Goal: Task Accomplishment & Management: Complete application form

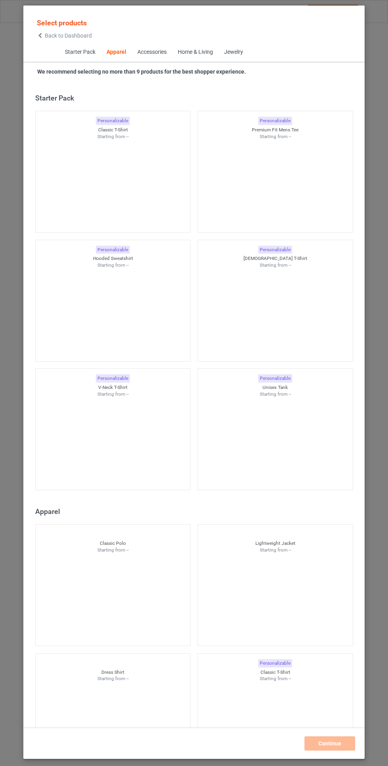
scroll to position [423, 0]
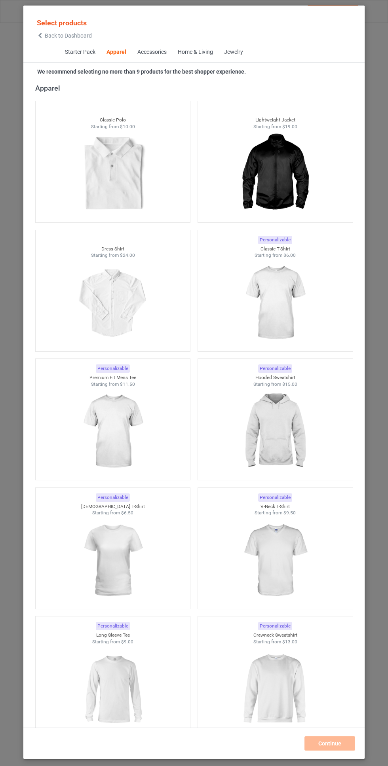
click at [201, 49] on div "Home & Living" at bounding box center [194, 52] width 35 height 8
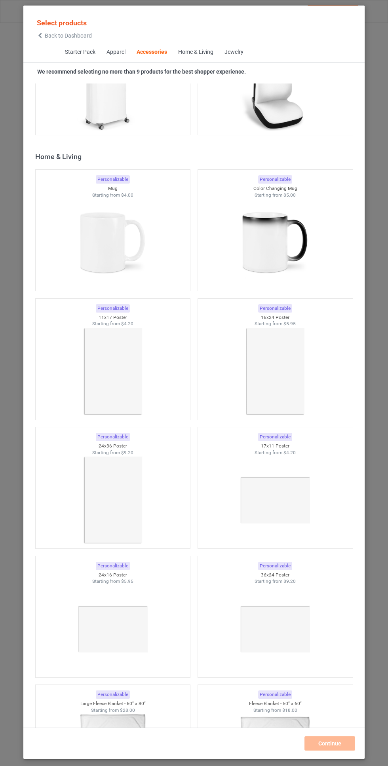
scroll to position [6845, 0]
click at [122, 246] on img at bounding box center [112, 243] width 71 height 89
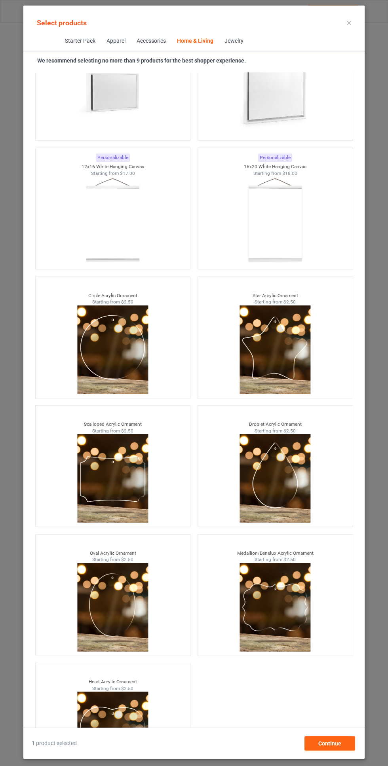
scroll to position [59, 0]
click at [344, 747] on div "Continue" at bounding box center [329, 743] width 51 height 14
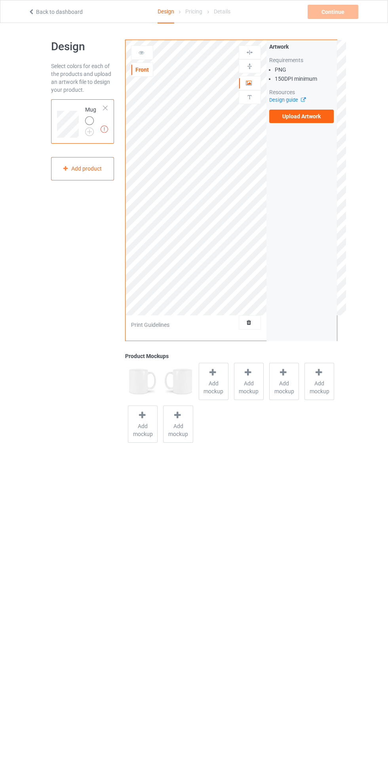
click at [0, 0] on img at bounding box center [0, 0] width 0 height 0
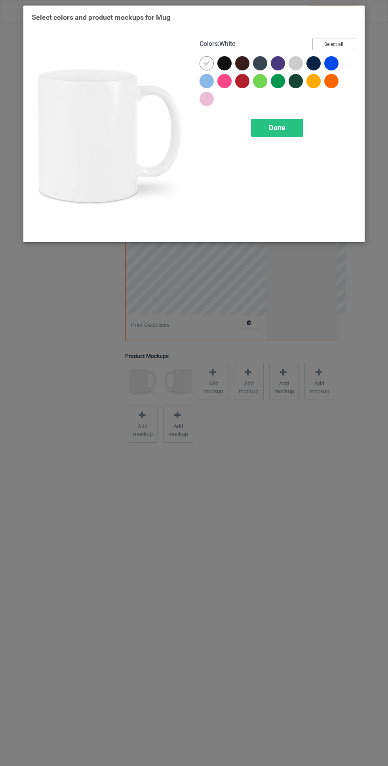
click at [351, 44] on button "Select all" at bounding box center [333, 44] width 43 height 12
click at [241, 63] on icon at bounding box center [241, 63] width 7 height 7
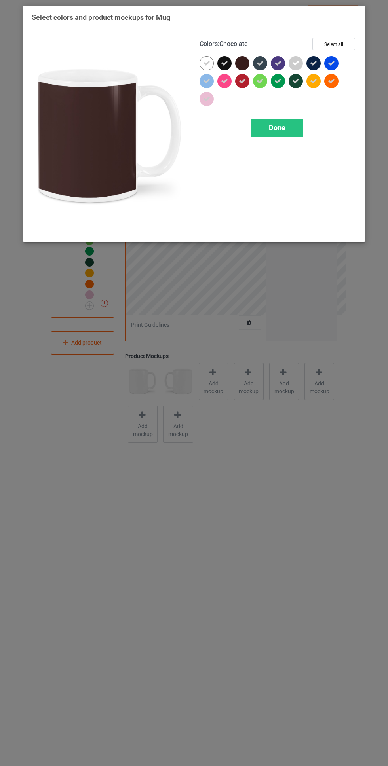
click at [240, 64] on div at bounding box center [242, 63] width 14 height 14
click at [224, 63] on icon at bounding box center [224, 63] width 7 height 7
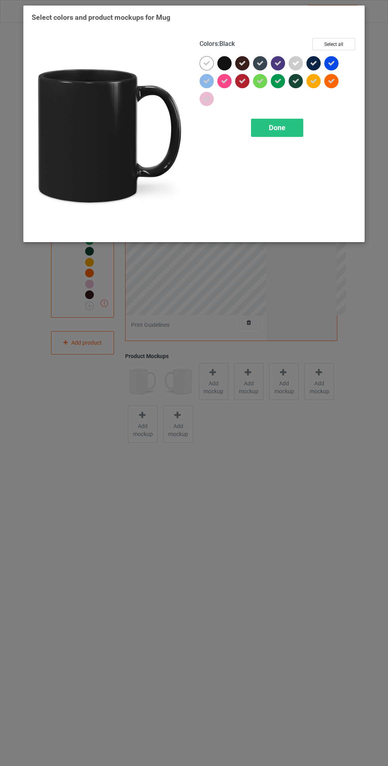
click at [279, 136] on div "Done" at bounding box center [277, 128] width 52 height 18
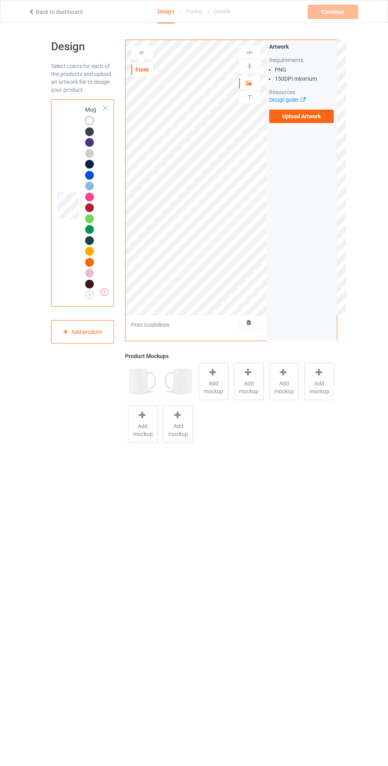
click at [305, 116] on label "Upload Artwork" at bounding box center [301, 116] width 65 height 13
click at [0, 0] on input "Upload Artwork" at bounding box center [0, 0] width 0 height 0
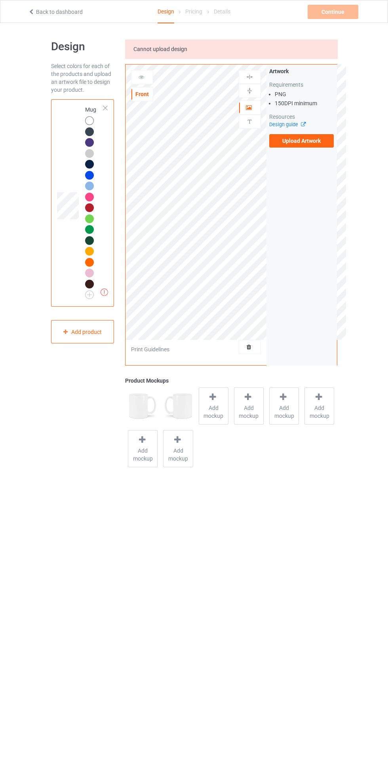
click at [306, 140] on label "Upload Artwork" at bounding box center [301, 140] width 65 height 13
click at [0, 0] on input "Upload Artwork" at bounding box center [0, 0] width 0 height 0
click at [87, 331] on div "Add product" at bounding box center [82, 331] width 63 height 23
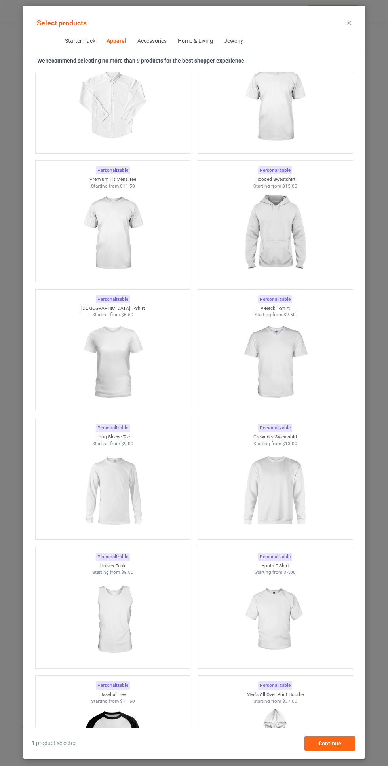
scroll to position [576, 0]
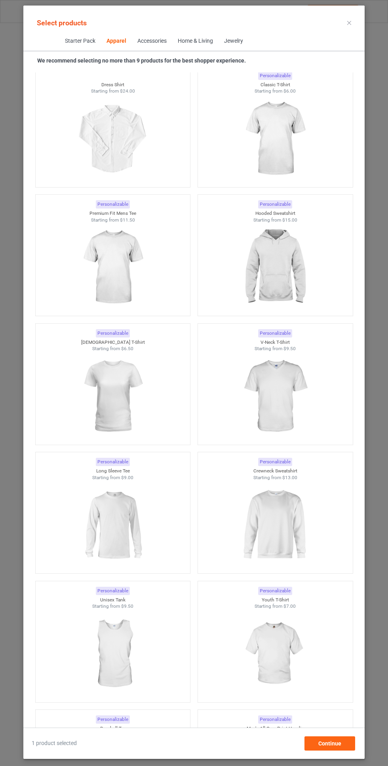
click at [292, 266] on img at bounding box center [274, 267] width 71 height 89
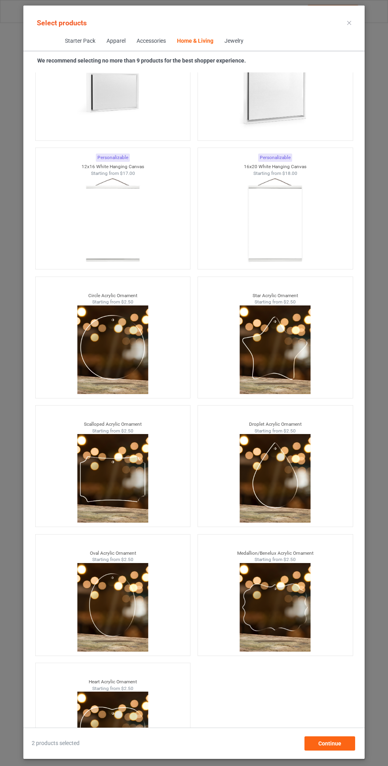
scroll to position [59, 0]
click at [335, 744] on span "Continue" at bounding box center [329, 743] width 23 height 6
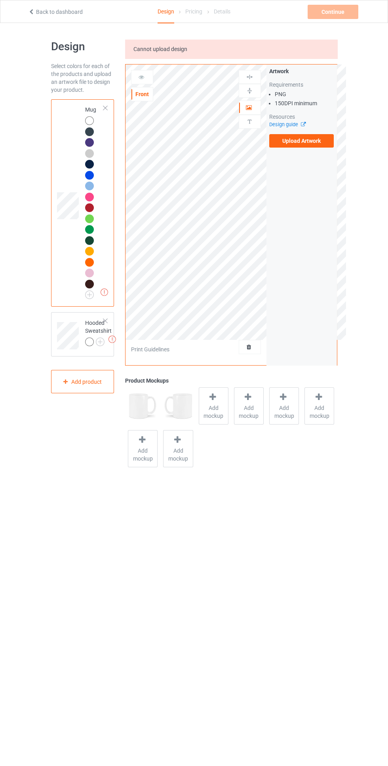
click at [90, 343] on div at bounding box center [89, 341] width 9 height 9
click at [328, 146] on label "Upload Artwork" at bounding box center [301, 140] width 65 height 13
click at [0, 0] on input "Upload Artwork" at bounding box center [0, 0] width 0 height 0
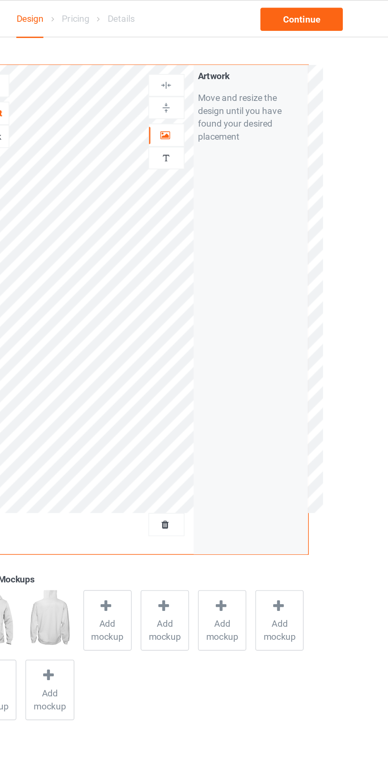
click at [254, 79] on div at bounding box center [249, 83] width 21 height 8
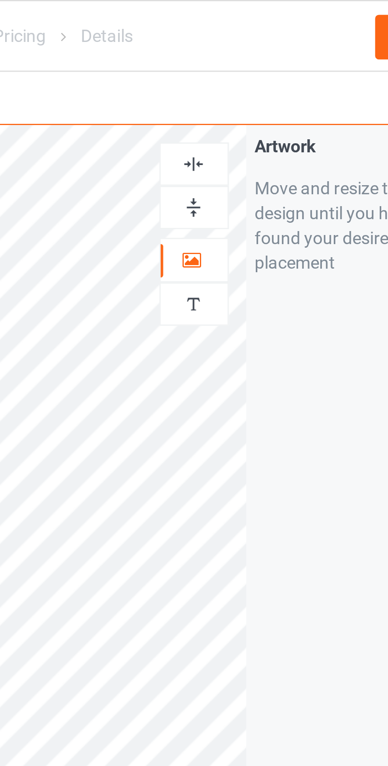
click at [253, 55] on img at bounding box center [250, 53] width 8 height 8
click at [254, 66] on div at bounding box center [249, 66] width 21 height 8
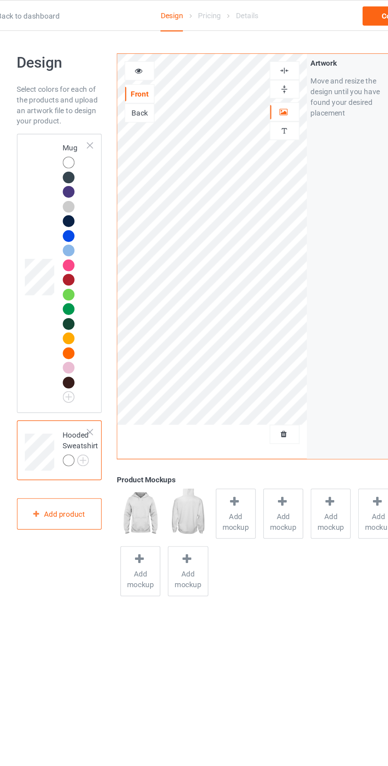
click at [90, 121] on div at bounding box center [89, 120] width 9 height 9
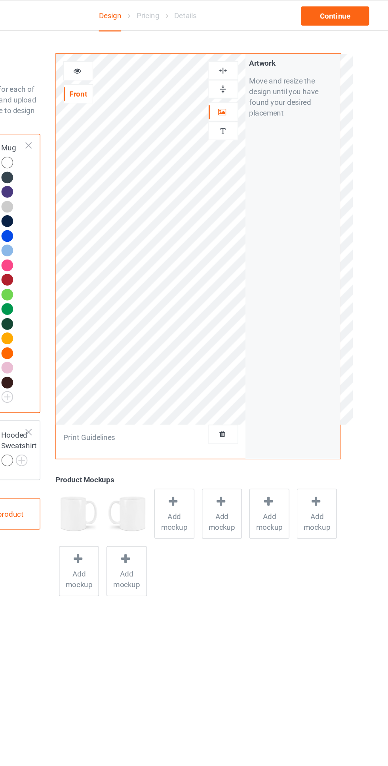
click at [257, 47] on div at bounding box center [249, 52] width 22 height 14
click at [257, 65] on div at bounding box center [249, 66] width 21 height 8
click at [253, 51] on img at bounding box center [250, 53] width 8 height 8
click at [254, 68] on div at bounding box center [249, 66] width 21 height 8
click at [256, 55] on div at bounding box center [249, 53] width 21 height 8
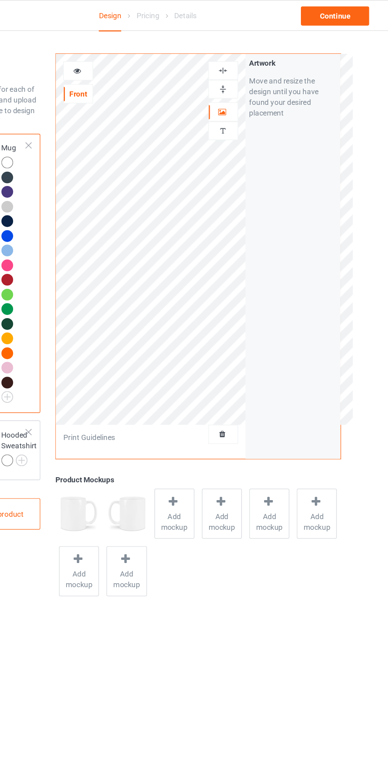
click at [142, 57] on div at bounding box center [141, 53] width 21 height 8
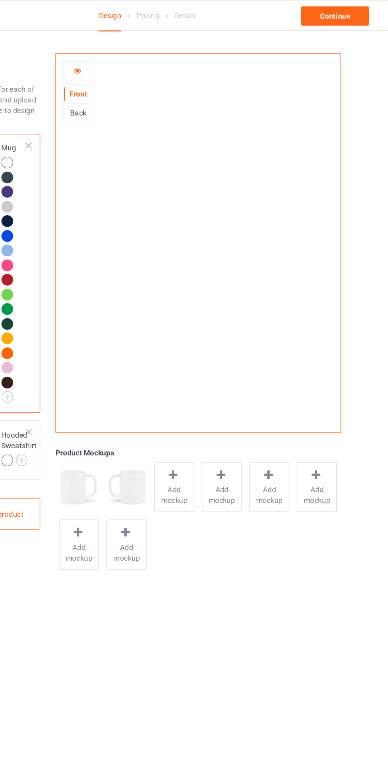
click at [141, 53] on icon at bounding box center [141, 52] width 7 height 6
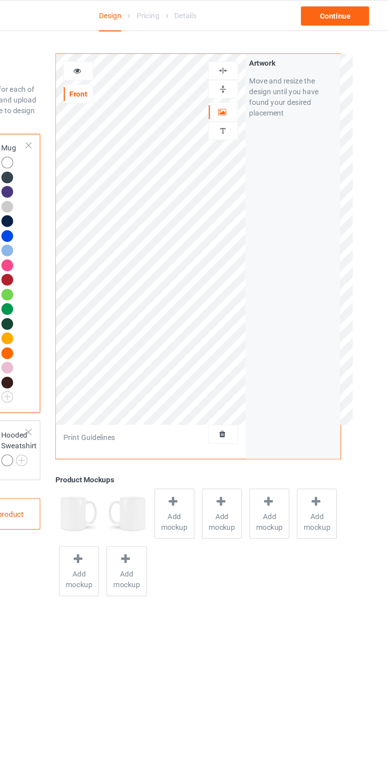
click at [257, 61] on div at bounding box center [249, 66] width 22 height 14
click at [143, 51] on icon at bounding box center [141, 52] width 7 height 6
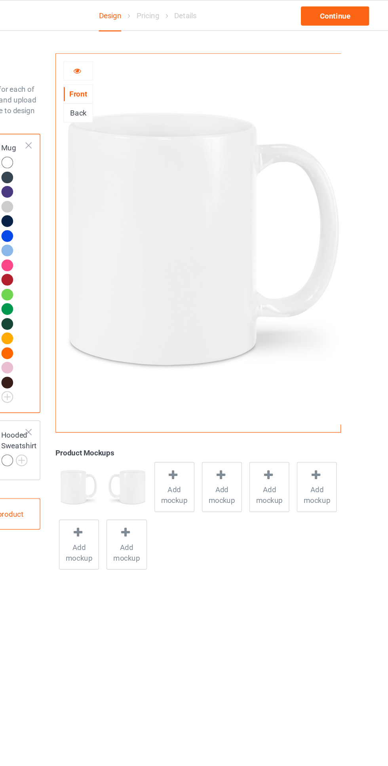
click at [144, 52] on icon at bounding box center [141, 52] width 7 height 6
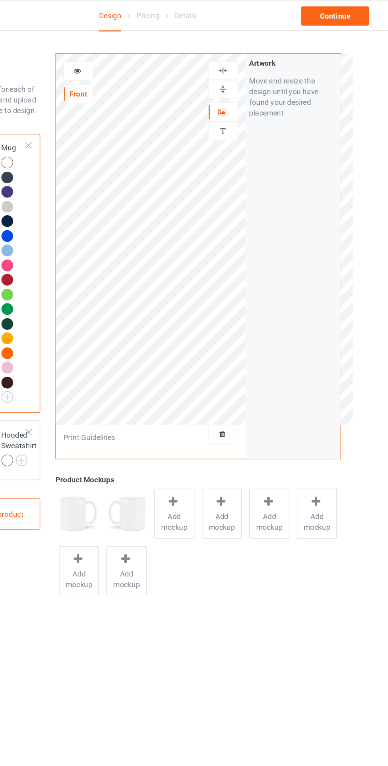
click at [257, 50] on div at bounding box center [249, 53] width 21 height 8
click at [259, 66] on div at bounding box center [249, 66] width 21 height 8
click at [149, 52] on div at bounding box center [141, 53] width 21 height 8
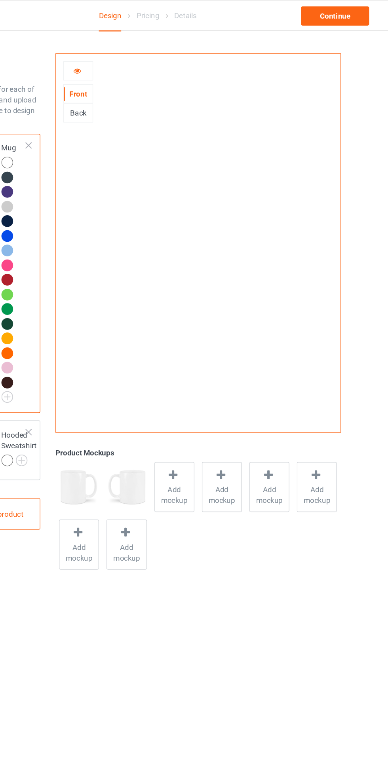
click at [149, 52] on div at bounding box center [141, 53] width 21 height 8
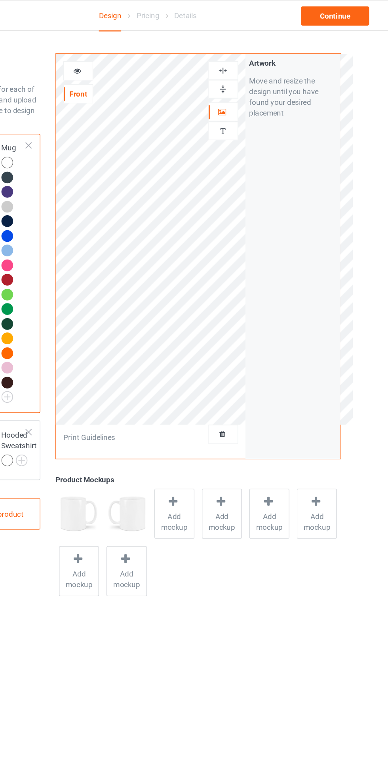
click at [147, 51] on div at bounding box center [141, 53] width 21 height 8
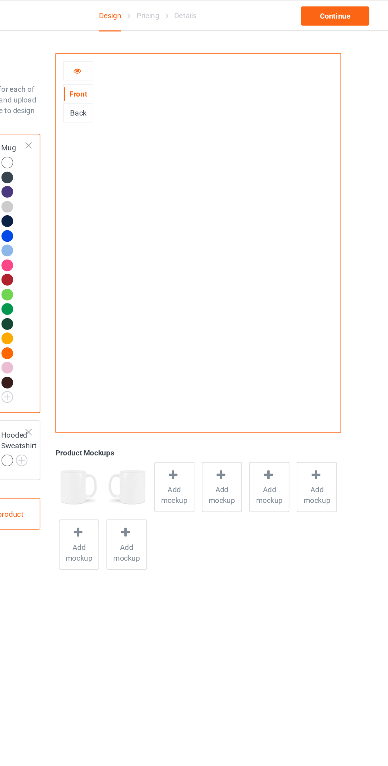
click at [141, 53] on icon at bounding box center [141, 52] width 7 height 6
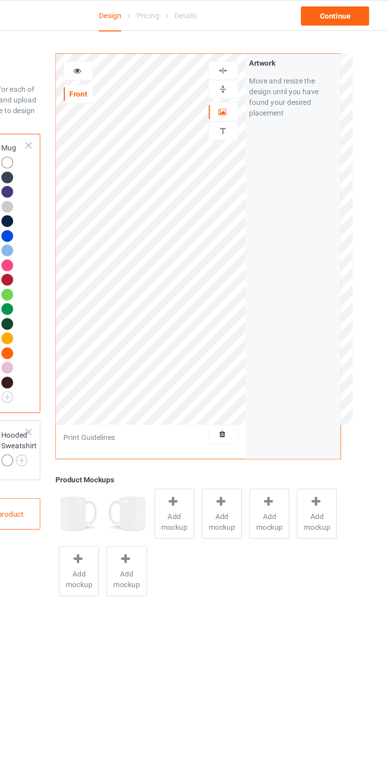
click at [256, 51] on div at bounding box center [249, 53] width 21 height 8
click at [255, 64] on div at bounding box center [249, 66] width 21 height 8
click at [143, 53] on icon at bounding box center [141, 52] width 7 height 6
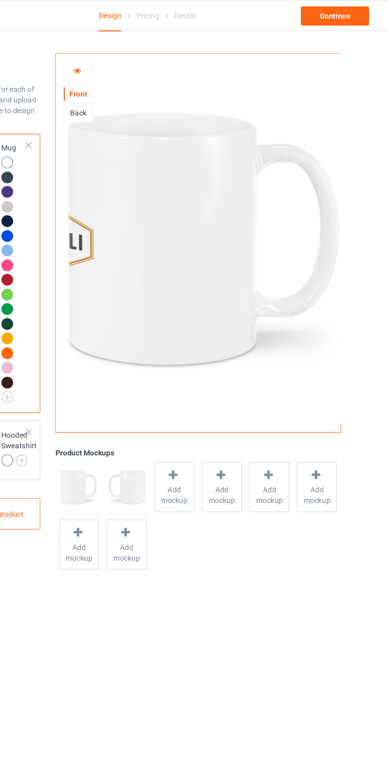
click at [143, 53] on icon at bounding box center [141, 52] width 7 height 6
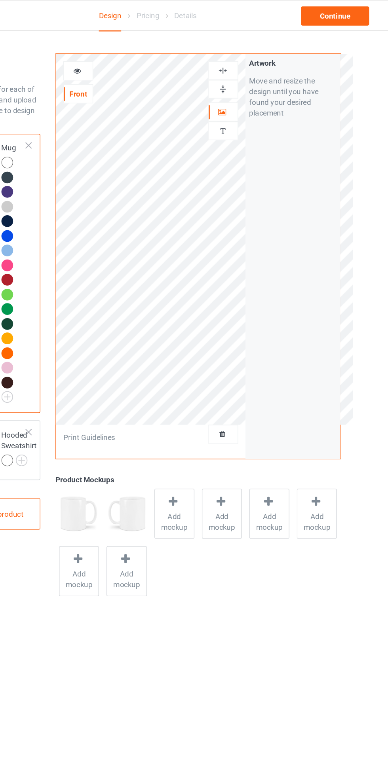
click at [258, 62] on div at bounding box center [249, 66] width 21 height 8
click at [147, 53] on div at bounding box center [141, 53] width 21 height 8
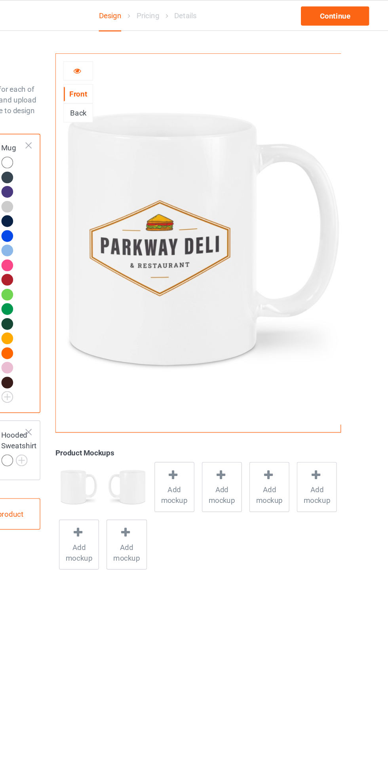
click at [141, 51] on icon at bounding box center [141, 52] width 7 height 6
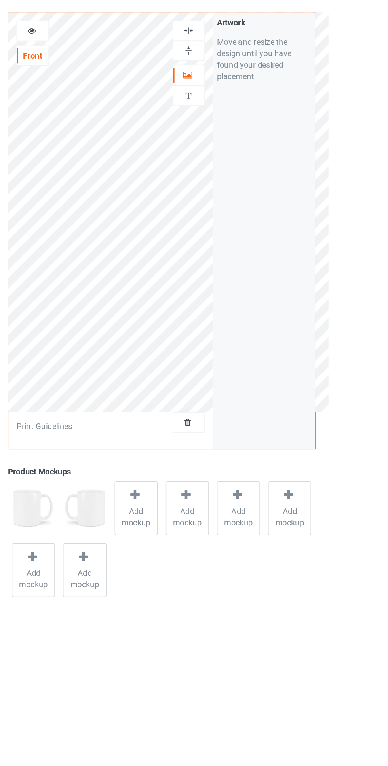
click at [255, 67] on div at bounding box center [249, 66] width 21 height 8
click at [147, 53] on div at bounding box center [141, 53] width 21 height 8
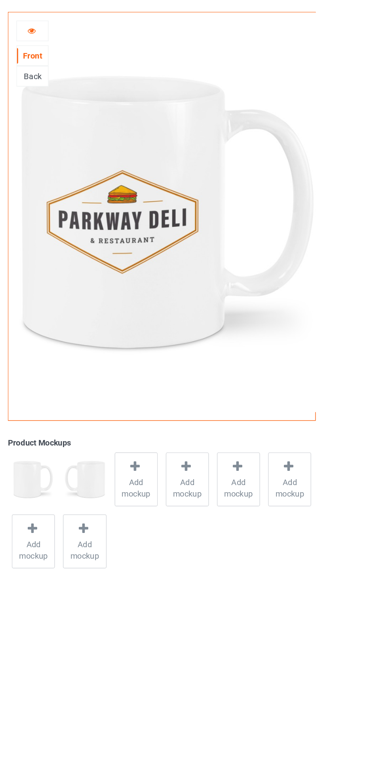
click at [147, 52] on div at bounding box center [141, 53] width 21 height 8
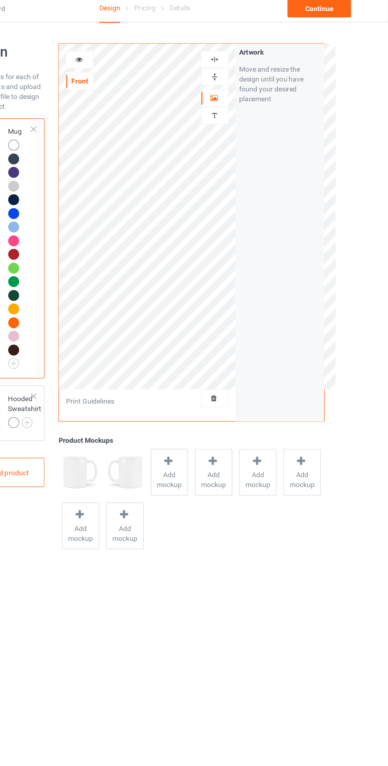
click at [251, 66] on img at bounding box center [250, 66] width 8 height 8
click at [255, 68] on div at bounding box center [249, 66] width 21 height 8
click at [216, 389] on span "Add mockup" at bounding box center [213, 387] width 29 height 16
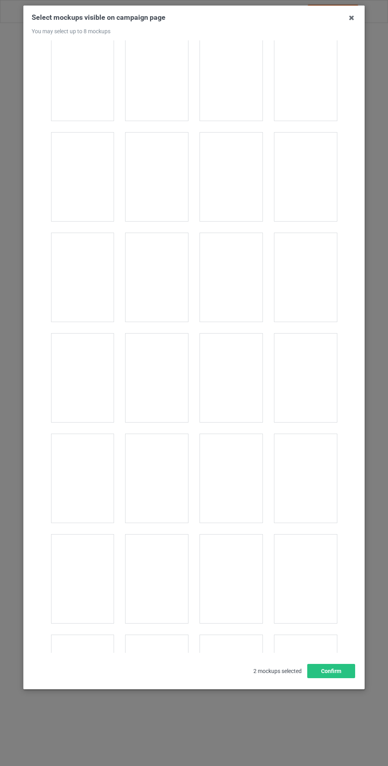
scroll to position [1722, 0]
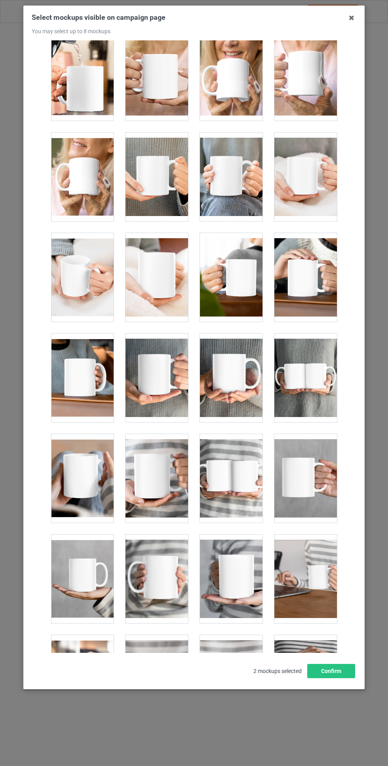
click at [170, 372] on div at bounding box center [156, 377] width 62 height 89
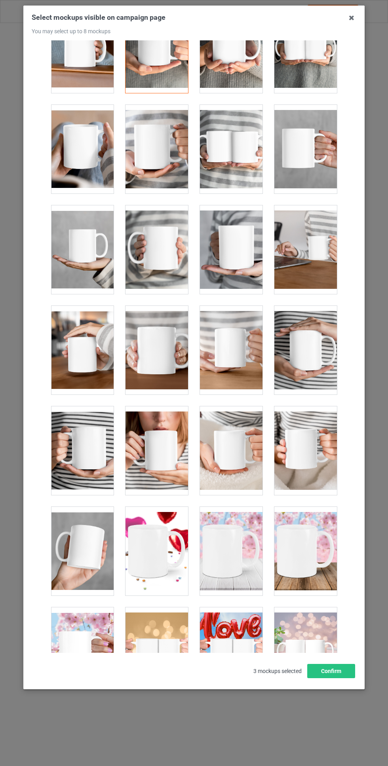
scroll to position [2051, 0]
click at [241, 346] on div at bounding box center [231, 350] width 62 height 89
click at [169, 353] on div at bounding box center [156, 350] width 62 height 89
click at [344, 678] on button "Confirm" at bounding box center [331, 671] width 48 height 14
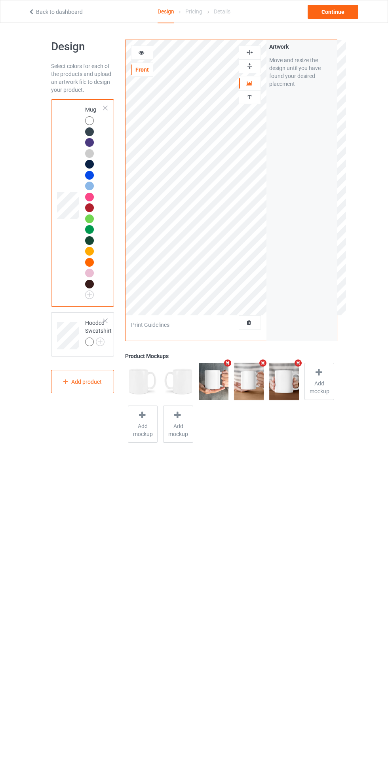
click at [105, 321] on div at bounding box center [105, 321] width 6 height 6
click at [256, 69] on div at bounding box center [249, 66] width 21 height 8
click at [141, 51] on icon at bounding box center [141, 52] width 7 height 6
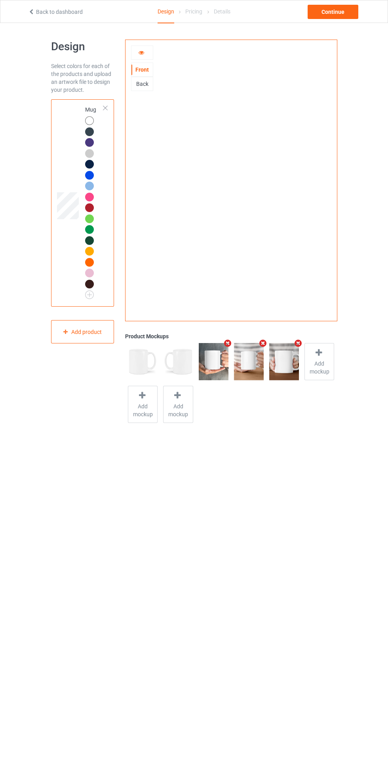
click at [141, 51] on icon at bounding box center [141, 52] width 7 height 6
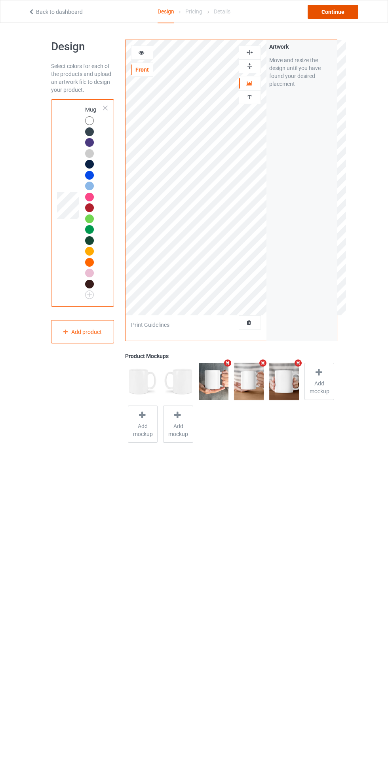
click at [348, 6] on div "Continue" at bounding box center [332, 12] width 51 height 14
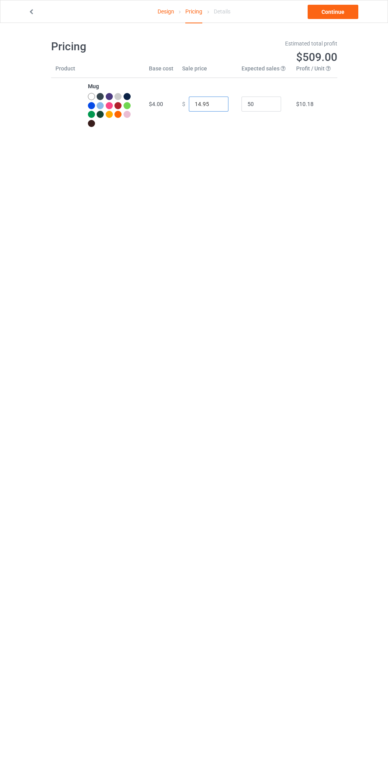
click at [195, 106] on input "14.95" at bounding box center [209, 103] width 40 height 15
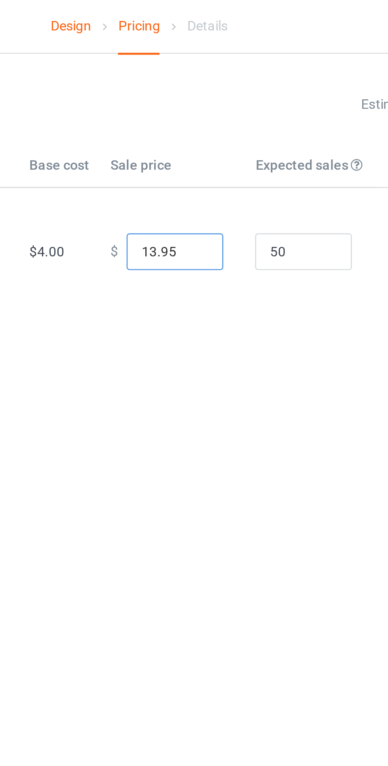
click at [217, 105] on input "13.95" at bounding box center [209, 103] width 40 height 15
type input "13.99"
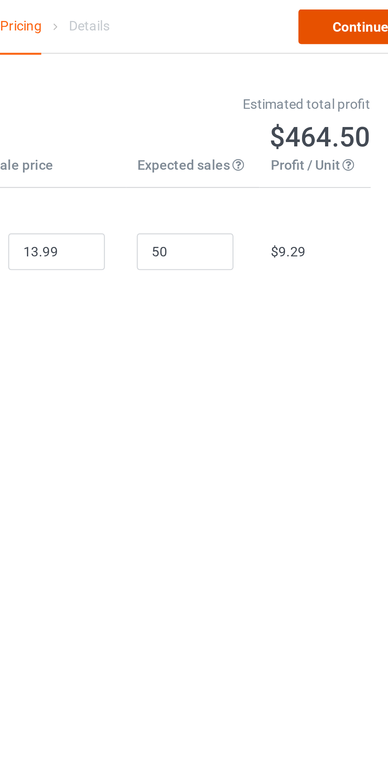
click at [333, 10] on link "Continue" at bounding box center [332, 12] width 51 height 14
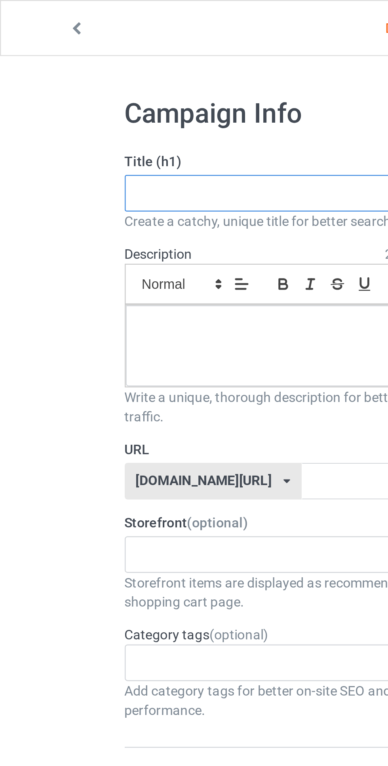
click at [107, 81] on input "text" at bounding box center [129, 79] width 156 height 15
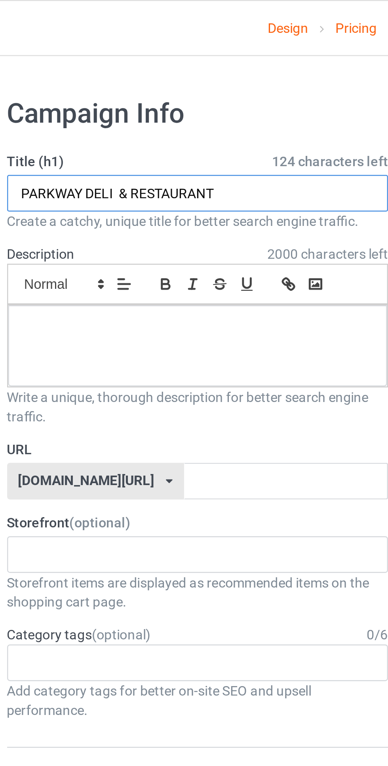
type input "PARKWAY DELI & RESTAURANT"
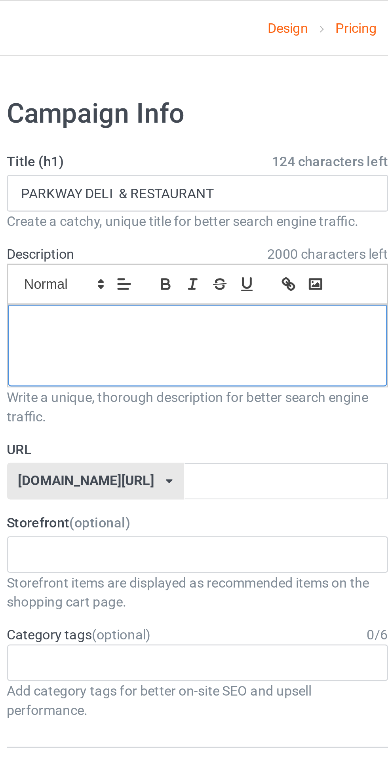
click at [129, 137] on p at bounding box center [129, 134] width 142 height 8
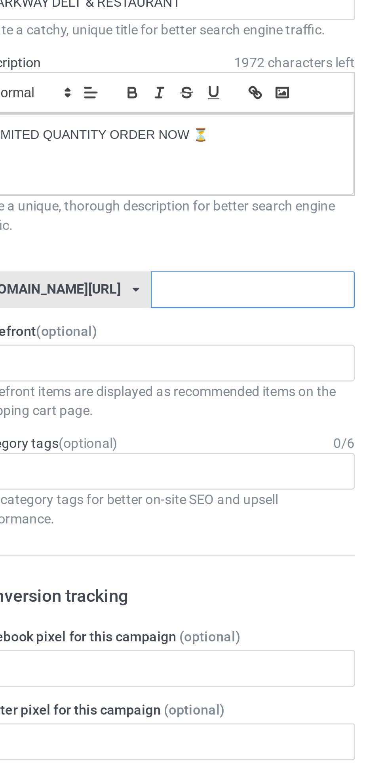
click at [161, 198] on input "text" at bounding box center [164, 196] width 83 height 15
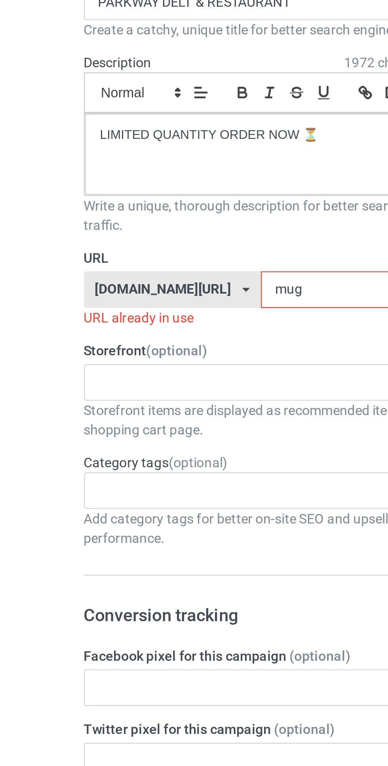
type input "mug1"
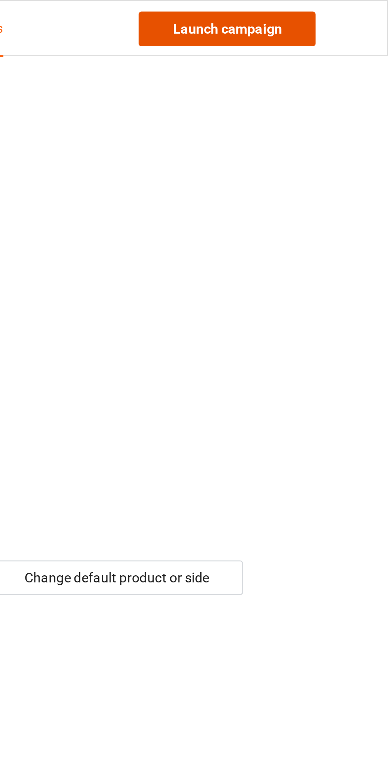
click at [339, 9] on link "Launch campaign" at bounding box center [322, 12] width 72 height 14
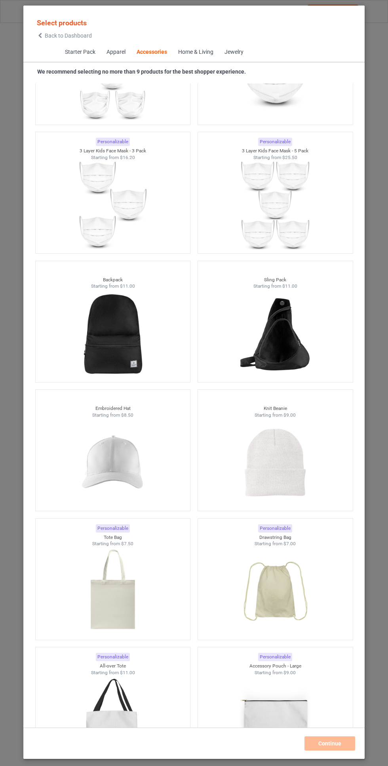
scroll to position [4157, 0]
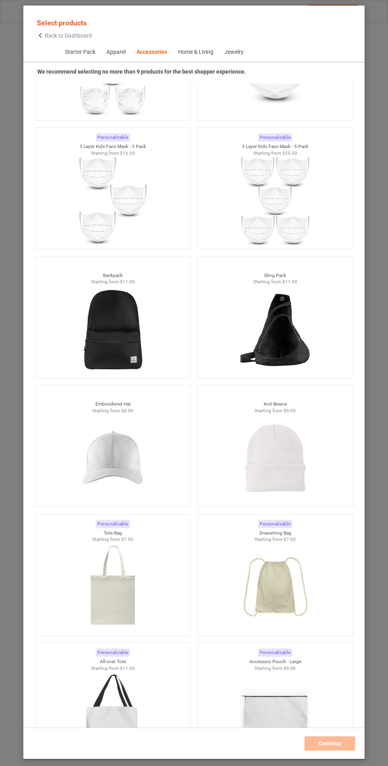
click at [138, 461] on img at bounding box center [112, 458] width 71 height 89
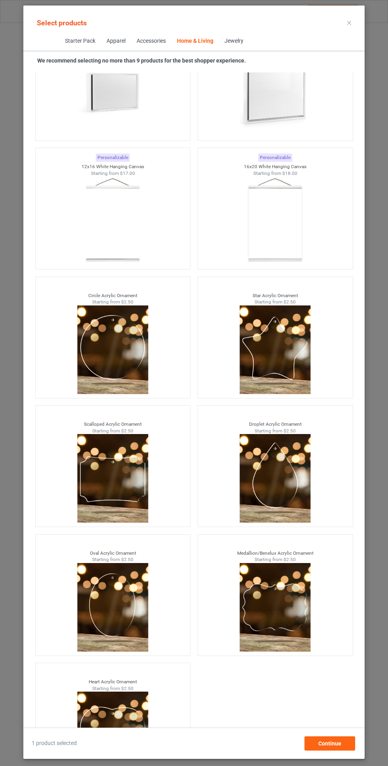
scroll to position [59, 0]
click at [340, 746] on span "Continue" at bounding box center [329, 743] width 23 height 6
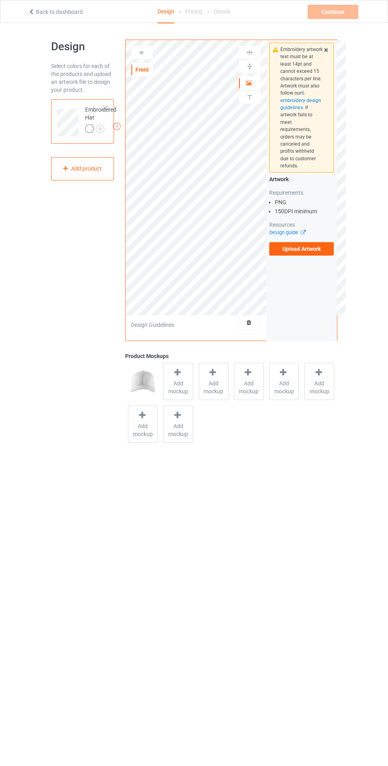
click at [316, 245] on label "Upload Artwork" at bounding box center [301, 248] width 65 height 13
click at [0, 0] on input "Upload Artwork" at bounding box center [0, 0] width 0 height 0
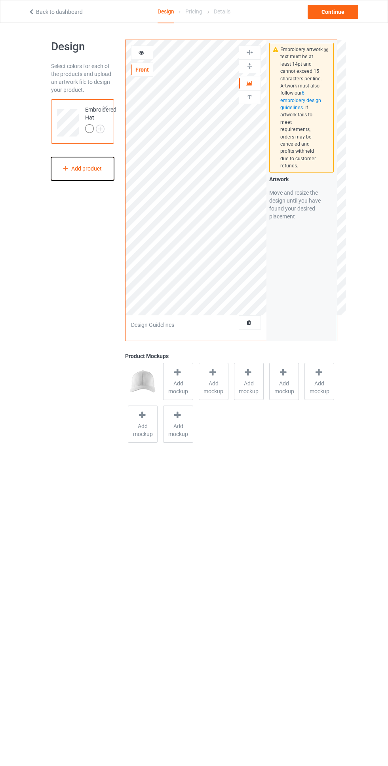
click at [97, 167] on div "Add product" at bounding box center [82, 168] width 63 height 23
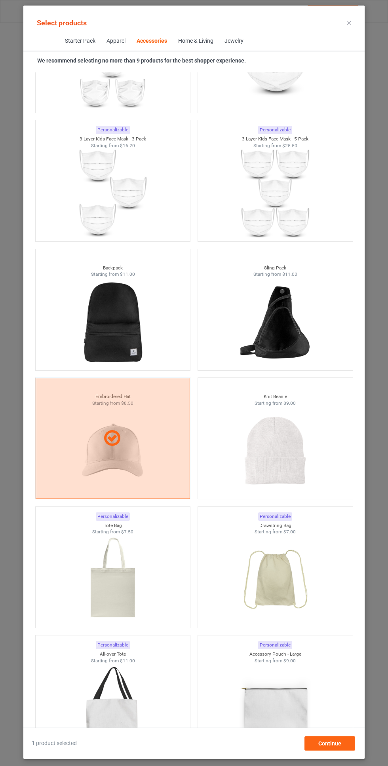
scroll to position [4153, 0]
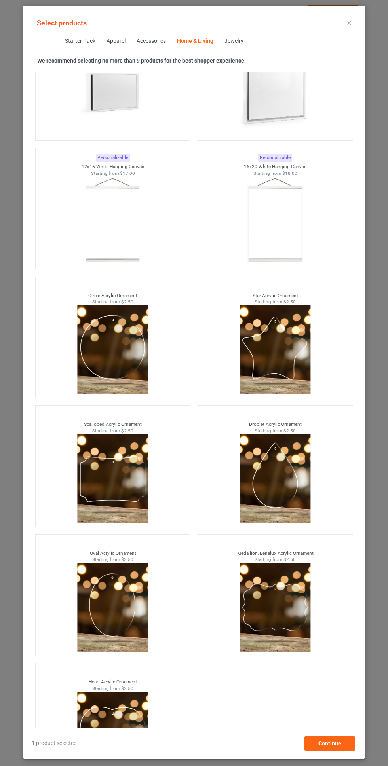
scroll to position [59, 0]
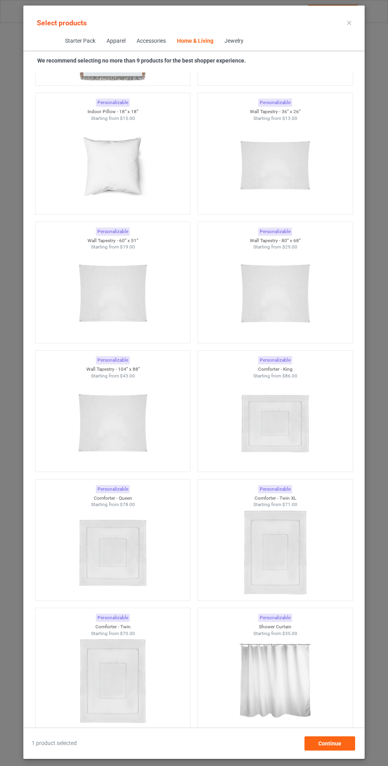
scroll to position [4518, 0]
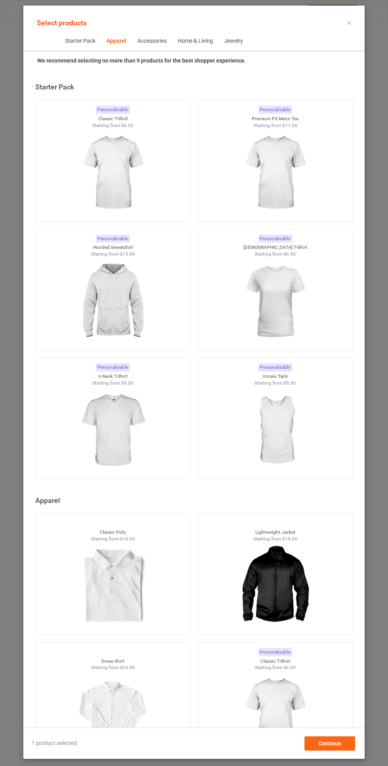
click at [349, 23] on icon at bounding box center [349, 23] width 4 height 4
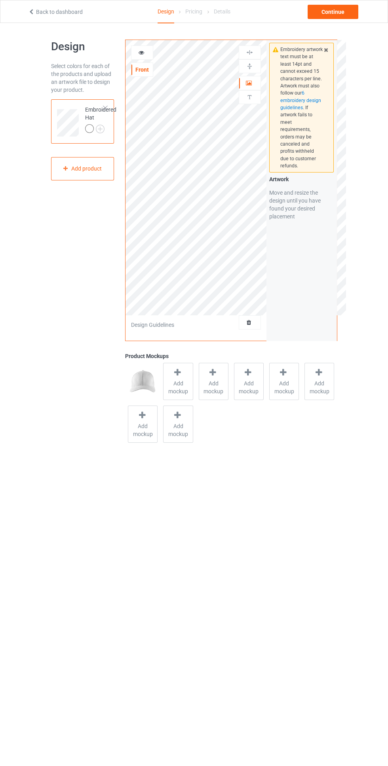
click at [254, 81] on div at bounding box center [249, 83] width 21 height 8
click at [259, 52] on div at bounding box center [249, 53] width 21 height 8
click at [257, 63] on div at bounding box center [249, 66] width 21 height 8
click at [136, 53] on div at bounding box center [141, 53] width 21 height 8
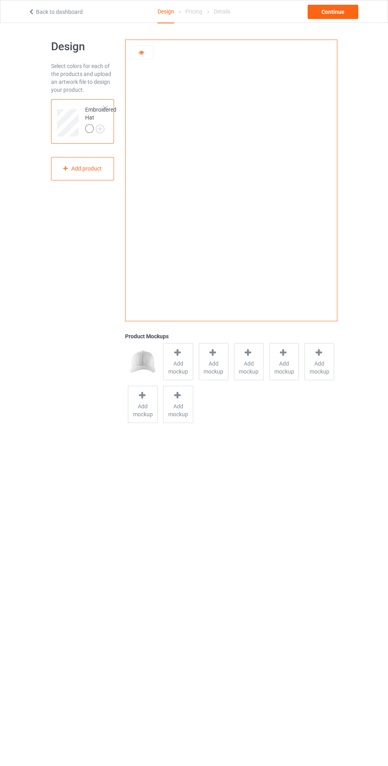
click at [144, 53] on icon at bounding box center [141, 52] width 7 height 6
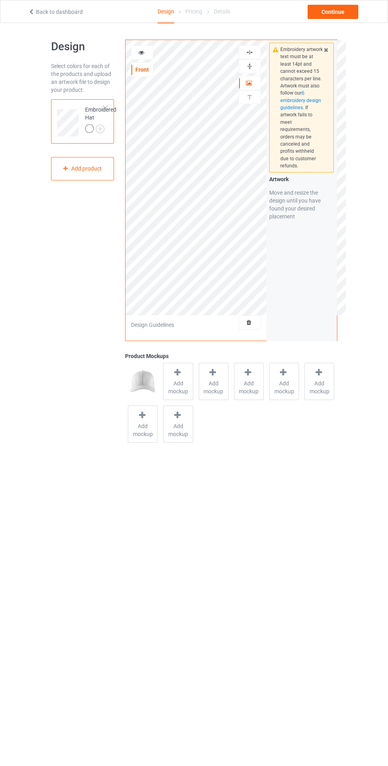
click at [0, 0] on img at bounding box center [0, 0] width 0 height 0
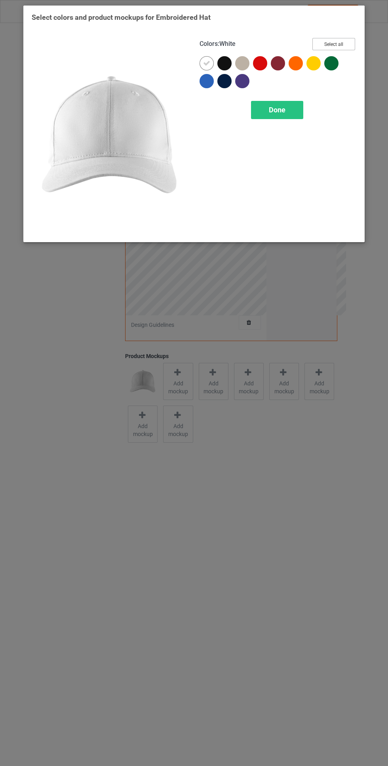
click at [349, 43] on button "Select all" at bounding box center [333, 44] width 43 height 12
click at [206, 62] on icon at bounding box center [206, 63] width 7 height 7
click at [291, 116] on div "Done" at bounding box center [277, 110] width 52 height 18
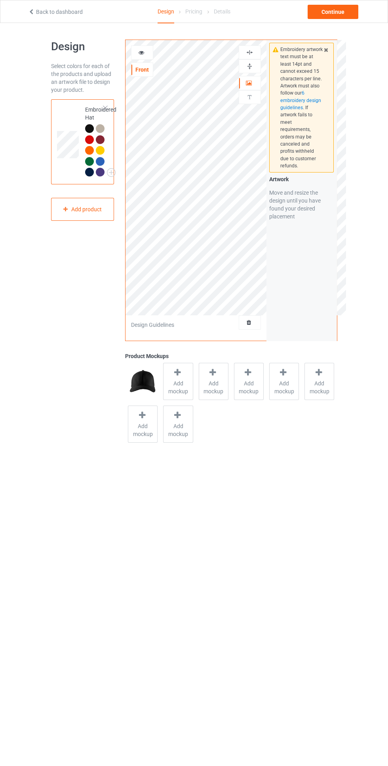
click at [256, 54] on div at bounding box center [249, 53] width 21 height 8
click at [258, 64] on div at bounding box center [249, 66] width 21 height 8
click at [189, 384] on span "Add mockup" at bounding box center [177, 387] width 29 height 16
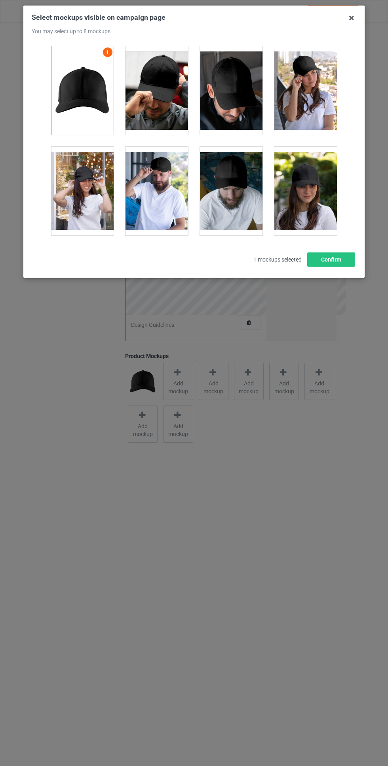
click at [160, 90] on div at bounding box center [156, 90] width 62 height 89
click at [250, 99] on div at bounding box center [231, 90] width 62 height 89
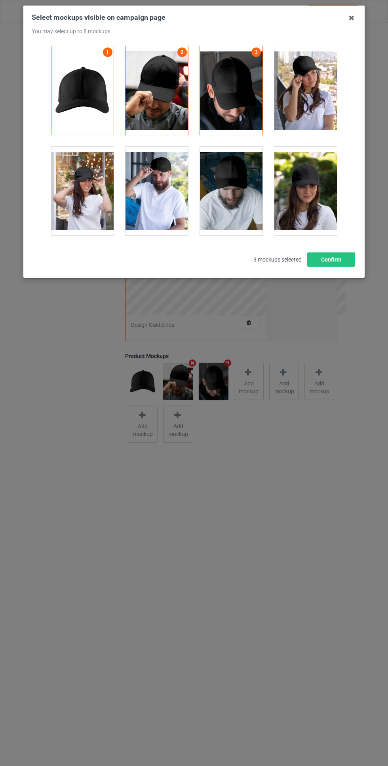
click at [312, 189] on div at bounding box center [305, 191] width 62 height 89
click at [106, 217] on div at bounding box center [82, 191] width 62 height 89
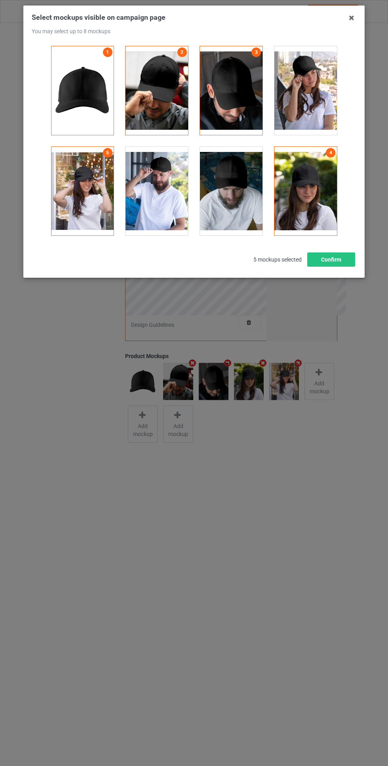
click at [165, 195] on div at bounding box center [156, 191] width 62 height 89
click at [329, 90] on div at bounding box center [305, 90] width 62 height 89
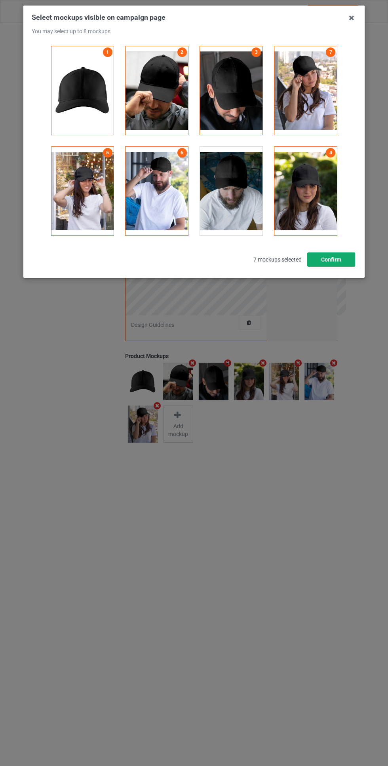
click at [337, 253] on button "Confirm" at bounding box center [331, 259] width 48 height 14
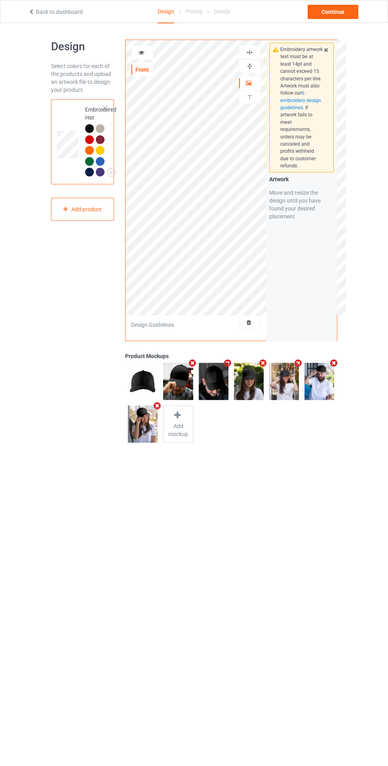
click at [250, 52] on img at bounding box center [250, 53] width 8 height 8
click at [259, 63] on div at bounding box center [249, 66] width 21 height 8
click at [344, 16] on div "Continue" at bounding box center [332, 12] width 51 height 14
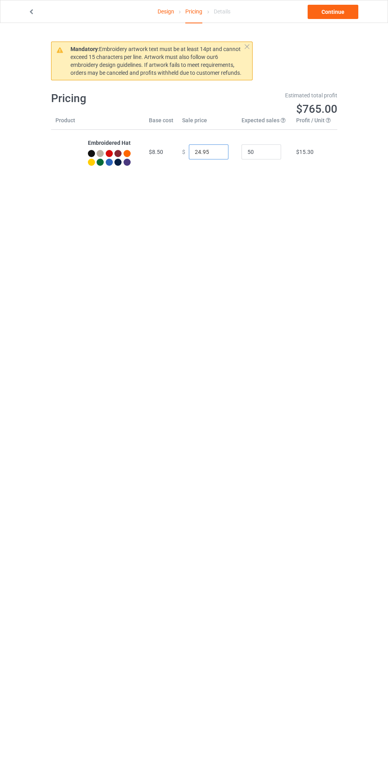
click at [199, 153] on input "24.95" at bounding box center [209, 151] width 40 height 15
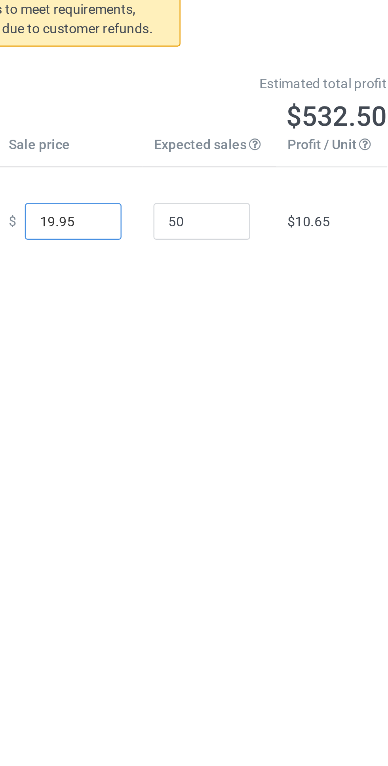
click at [216, 153] on input "19.95" at bounding box center [209, 151] width 40 height 15
type input "19.99"
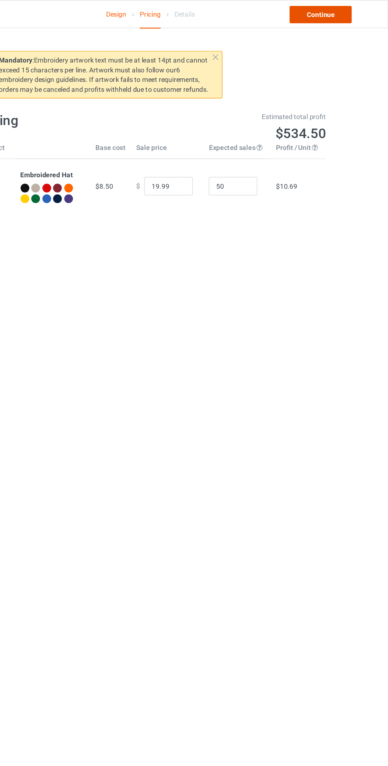
click at [347, 11] on link "Continue" at bounding box center [332, 12] width 51 height 14
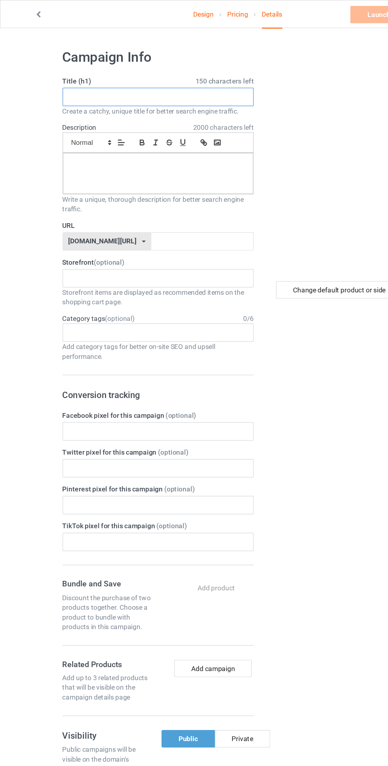
click at [184, 79] on input "text" at bounding box center [129, 79] width 156 height 15
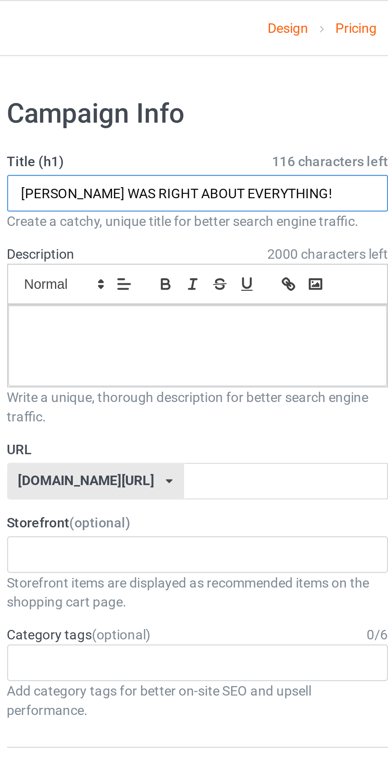
type input "NEWSOM WAS RIGHT ABOUT EVERYTHING!"
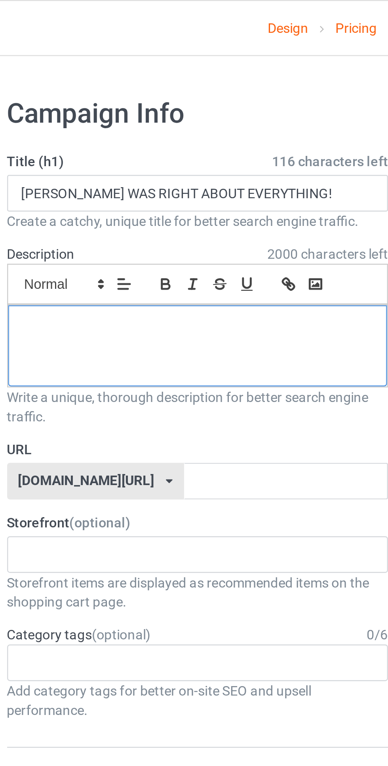
click at [159, 141] on div at bounding box center [128, 141] width 155 height 33
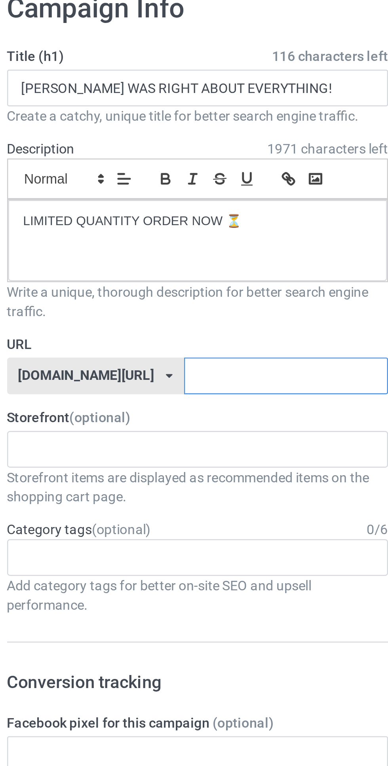
click at [152, 199] on input "text" at bounding box center [164, 196] width 83 height 15
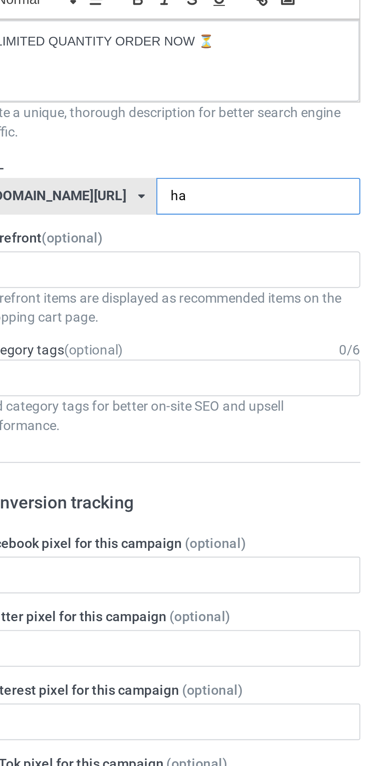
type input "hat"
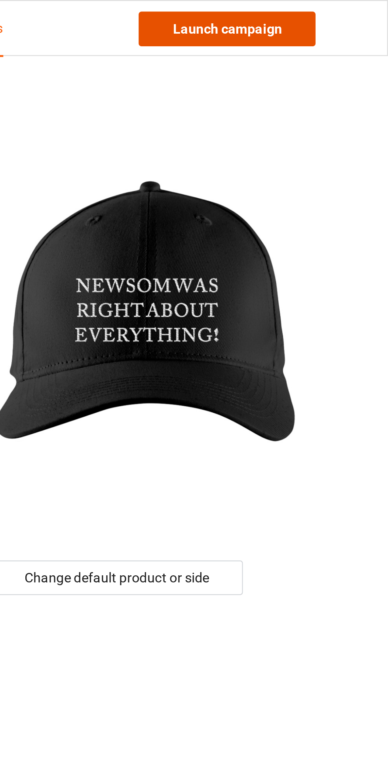
click at [340, 6] on link "Launch campaign" at bounding box center [322, 12] width 72 height 14
